Goal: Task Accomplishment & Management: Use online tool/utility

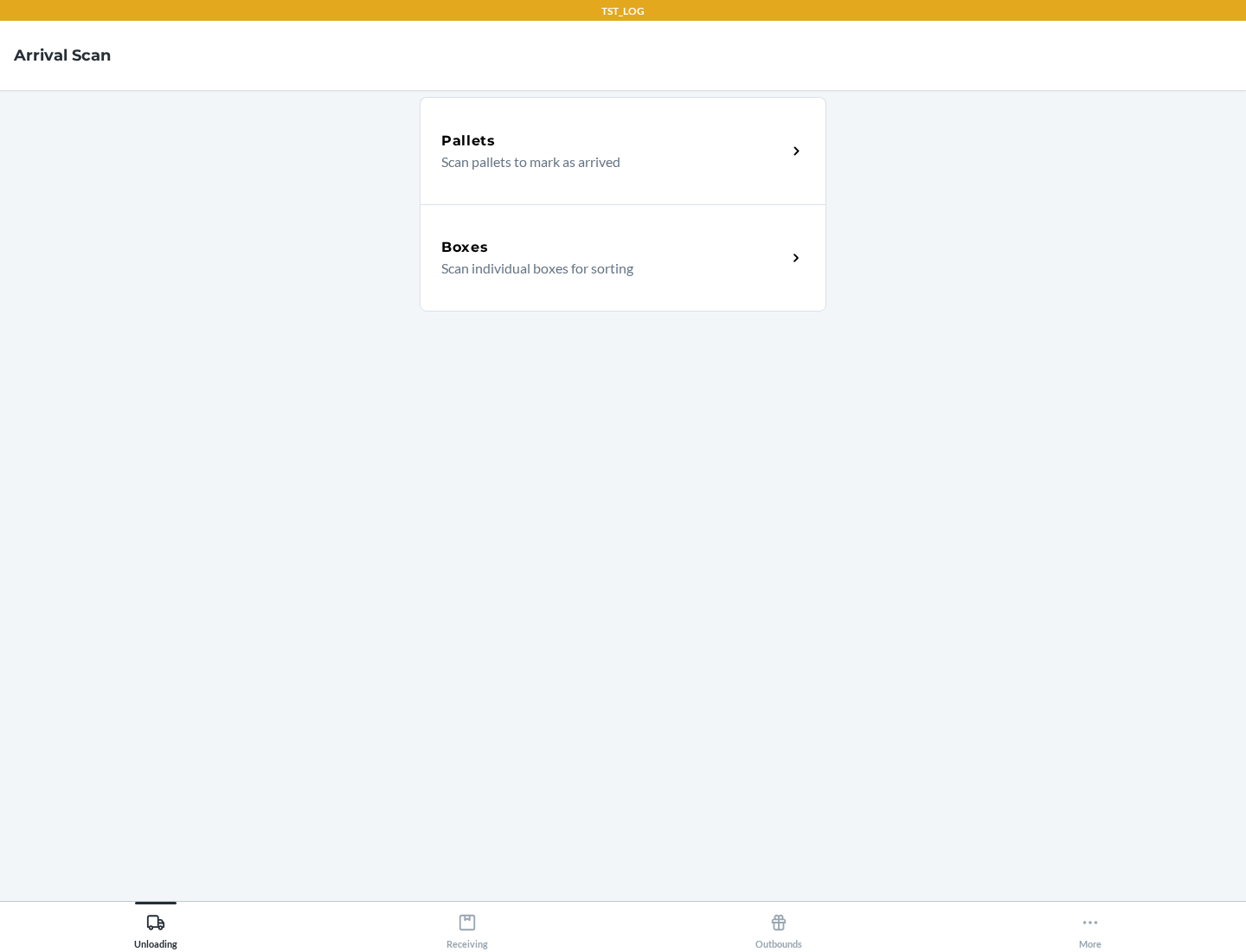
click at [614, 248] on div "Boxes" at bounding box center [614, 248] width 345 height 21
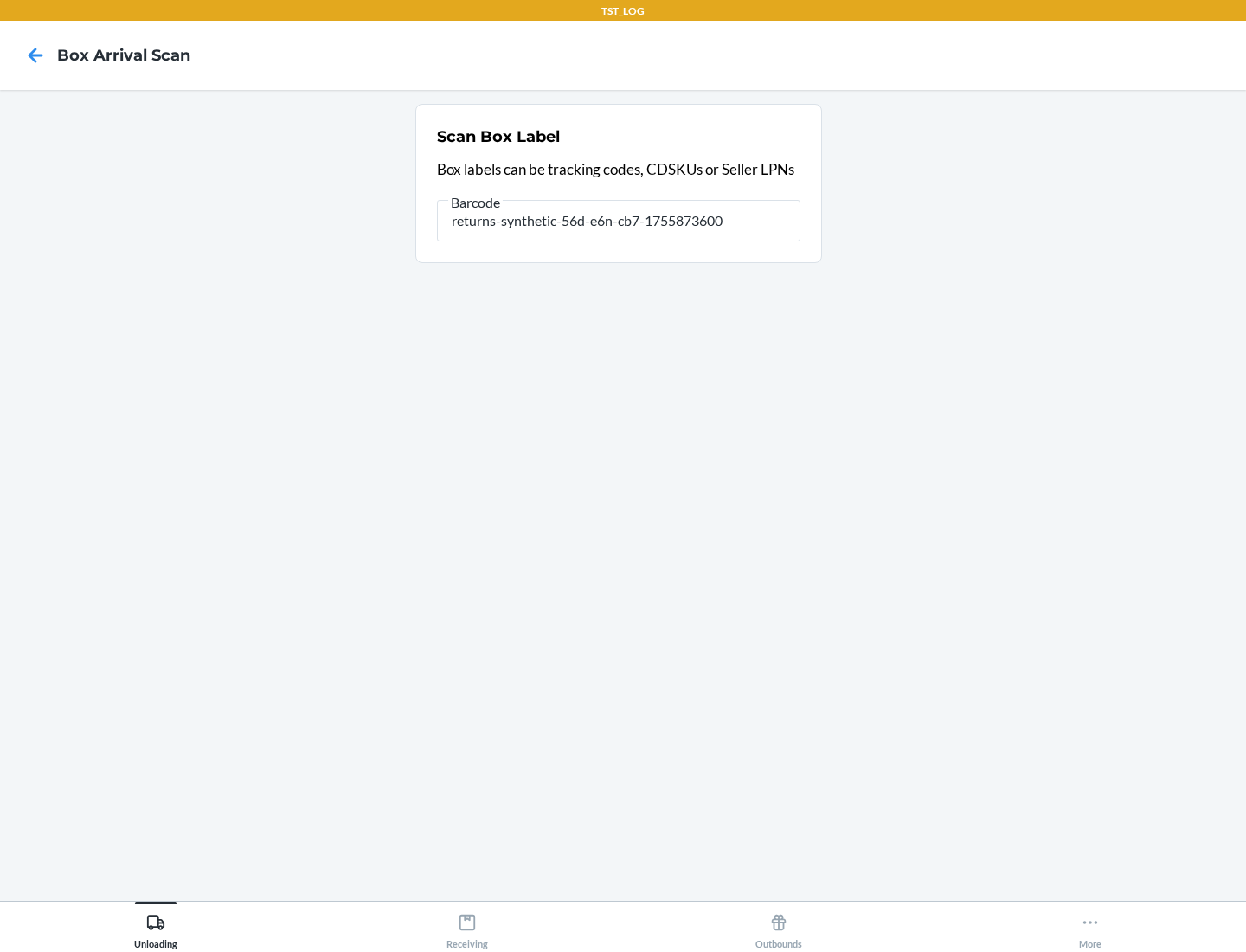
type input "returns-synthetic-56d-e6n-cb7-1755873600"
